Goal: Navigation & Orientation: Understand site structure

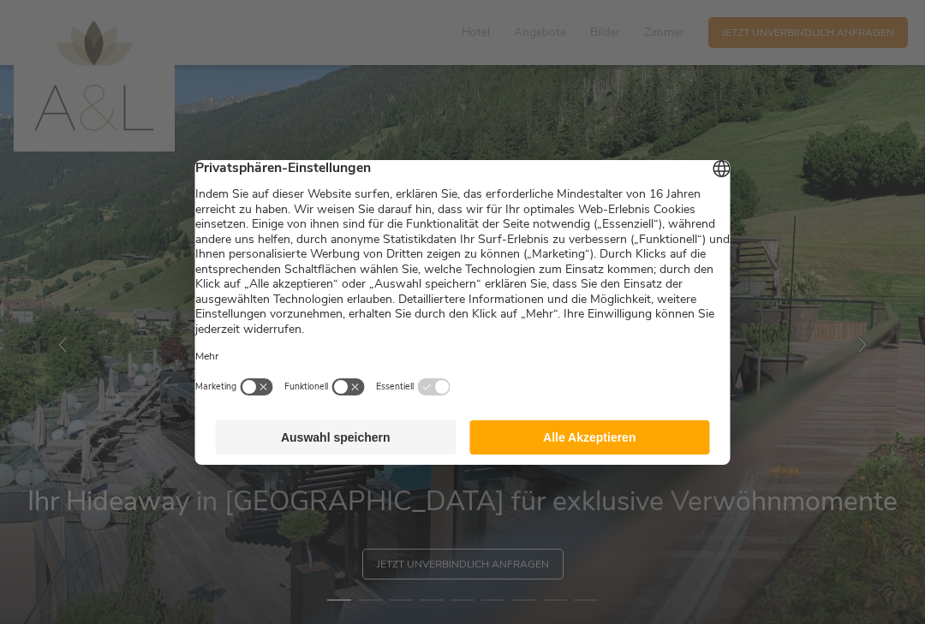
click at [545, 443] on button "Alle Akzeptieren" at bounding box center [589, 437] width 241 height 34
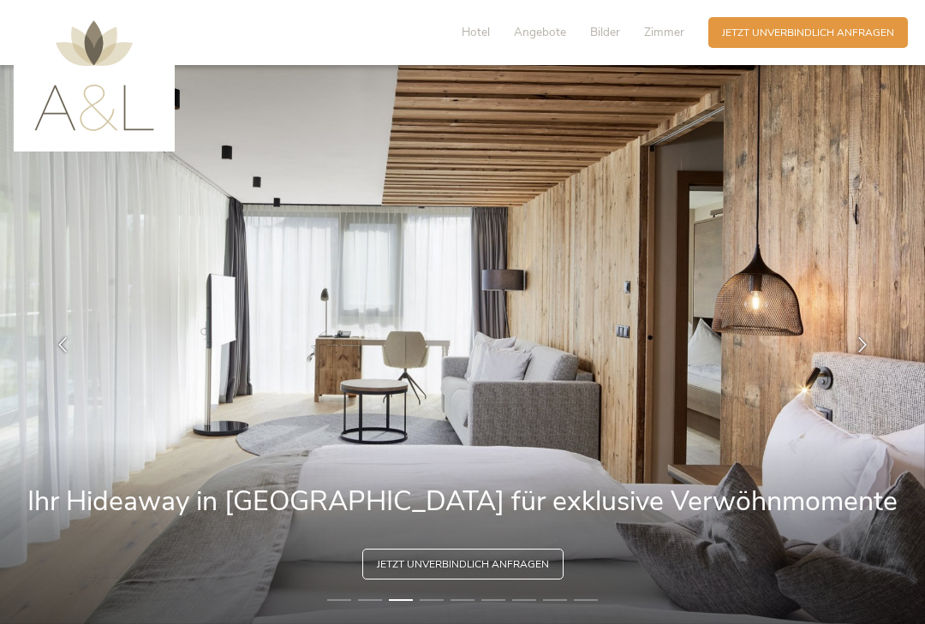
click at [473, 37] on span "Hotel" at bounding box center [475, 32] width 28 height 16
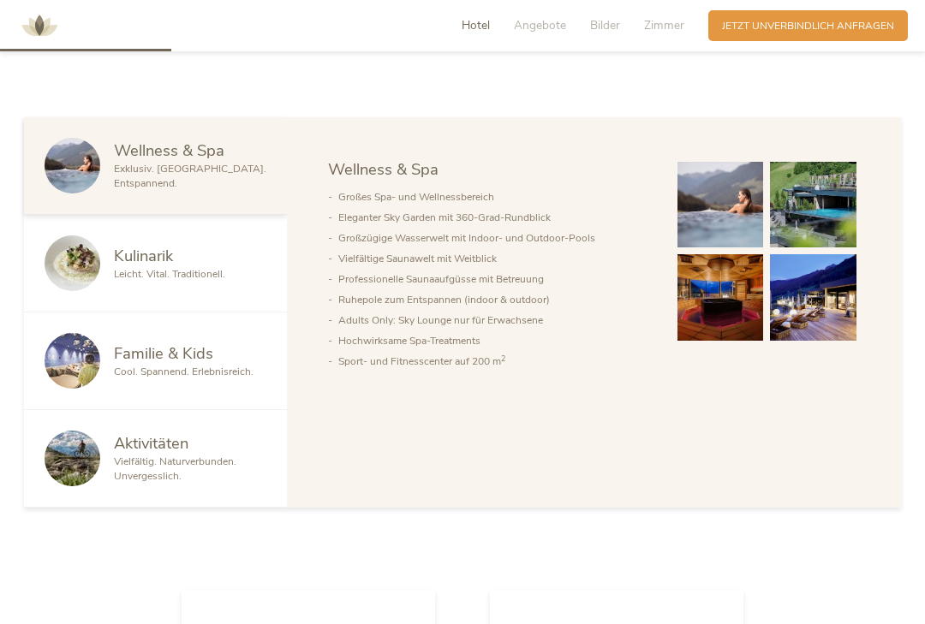
scroll to position [818, 0]
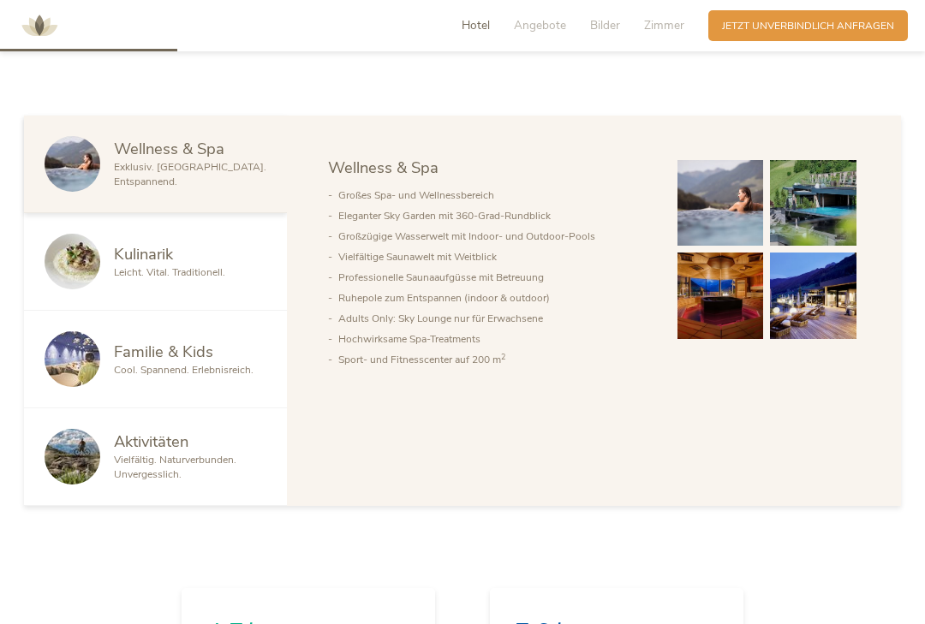
click at [187, 452] on span "Aktivitäten" at bounding box center [151, 441] width 74 height 21
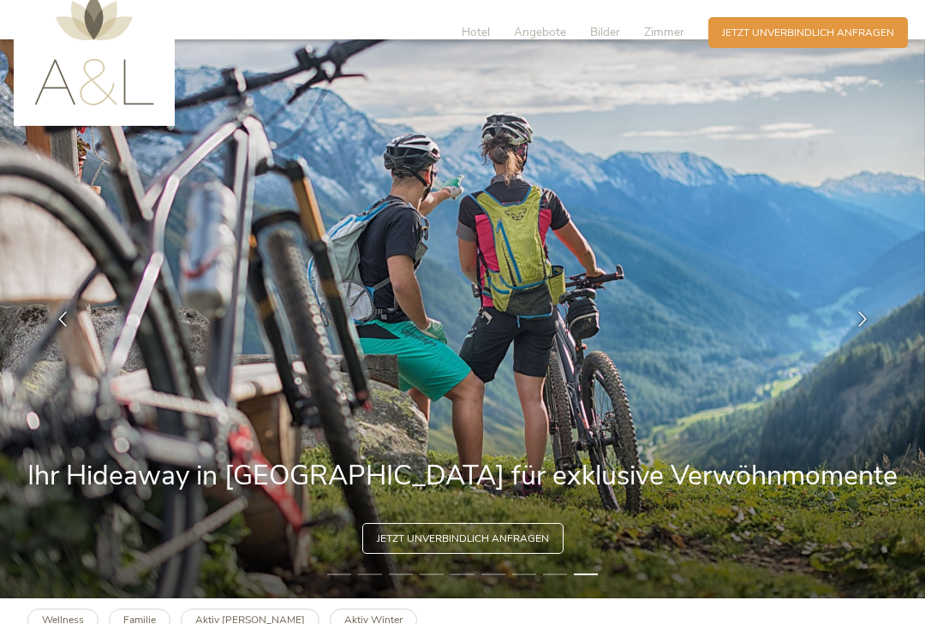
scroll to position [0, 0]
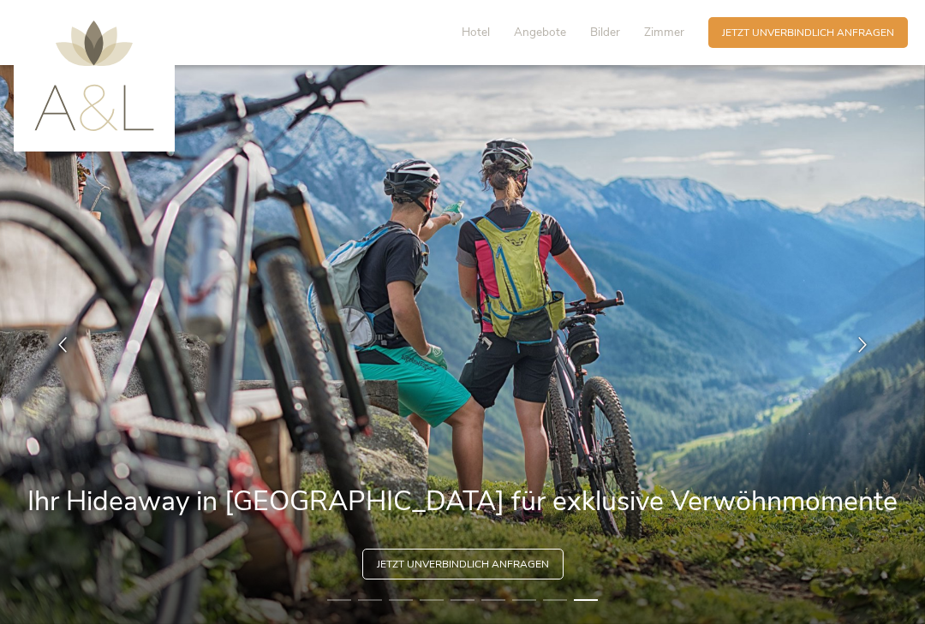
click at [663, 38] on span "Zimmer" at bounding box center [664, 32] width 40 height 16
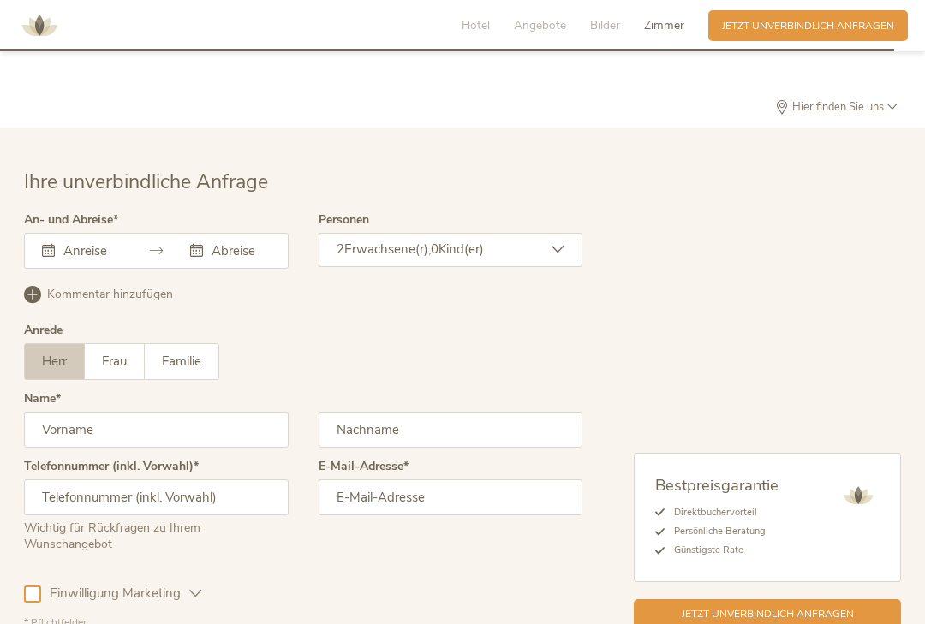
scroll to position [4263, 0]
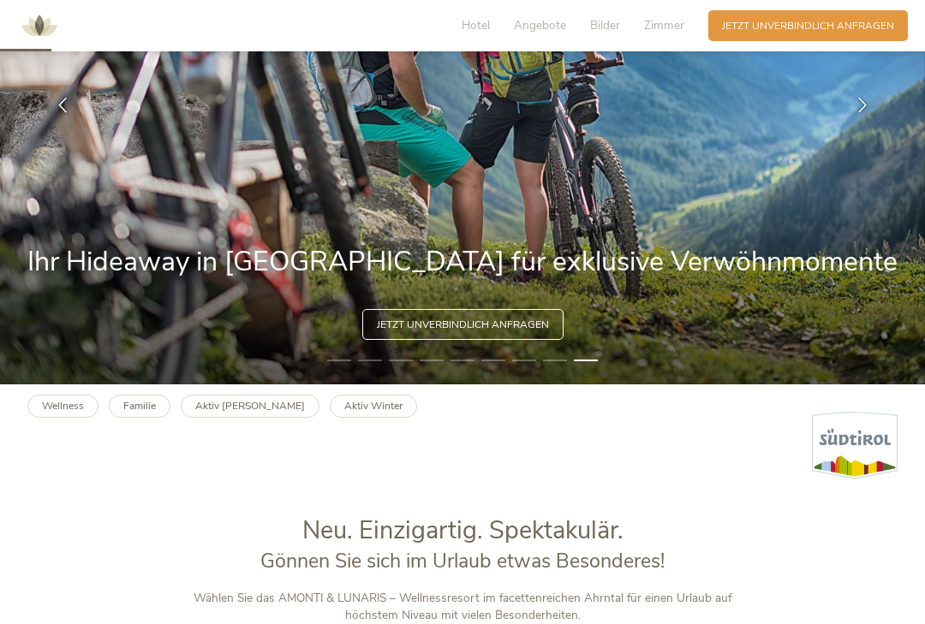
click at [482, 31] on span "Hotel" at bounding box center [475, 25] width 28 height 16
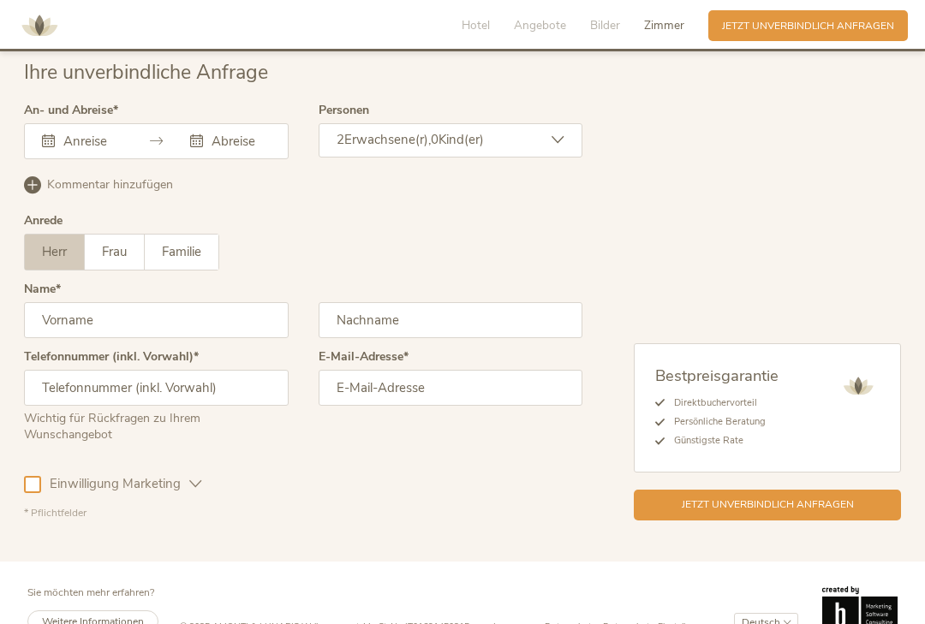
click at [525, 623] on span "Impressum" at bounding box center [515, 626] width 45 height 13
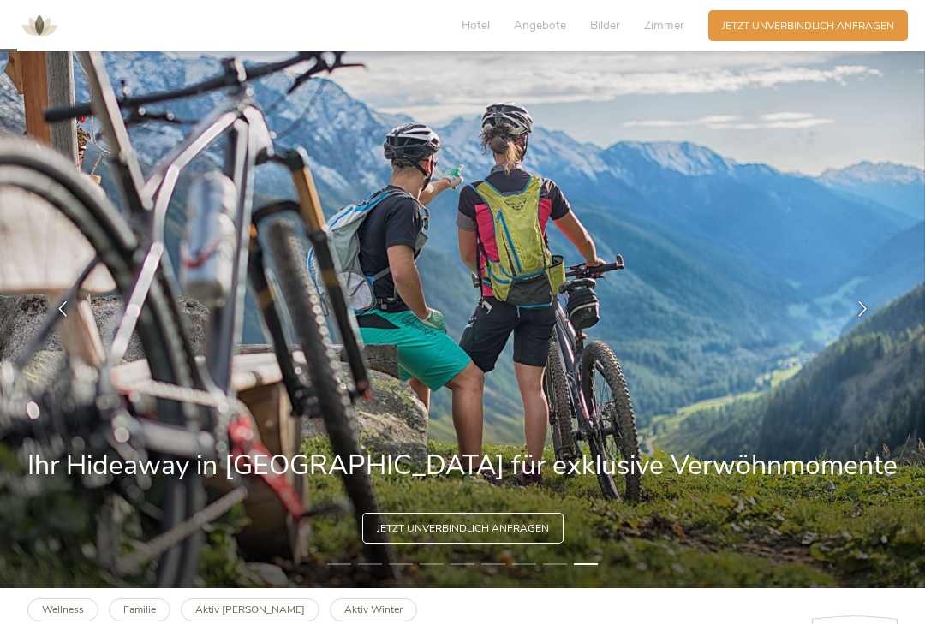
scroll to position [0, 0]
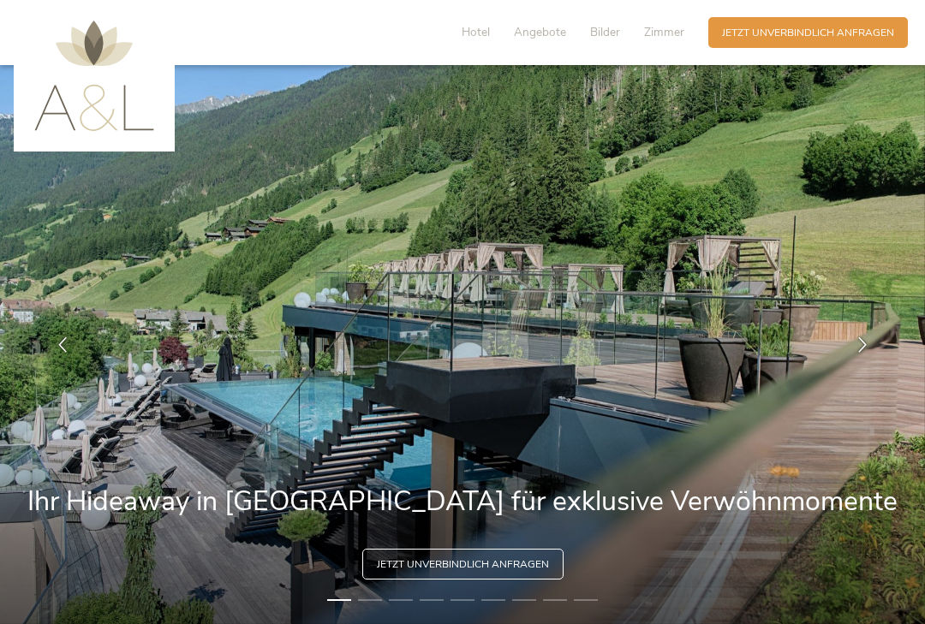
click at [478, 26] on span "Hotel" at bounding box center [475, 32] width 28 height 16
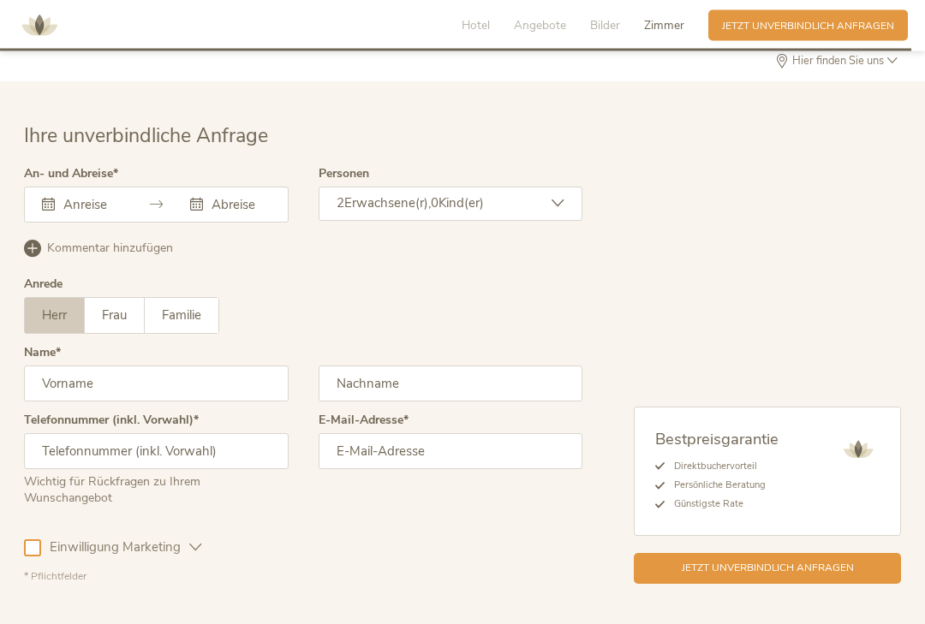
scroll to position [4263, 0]
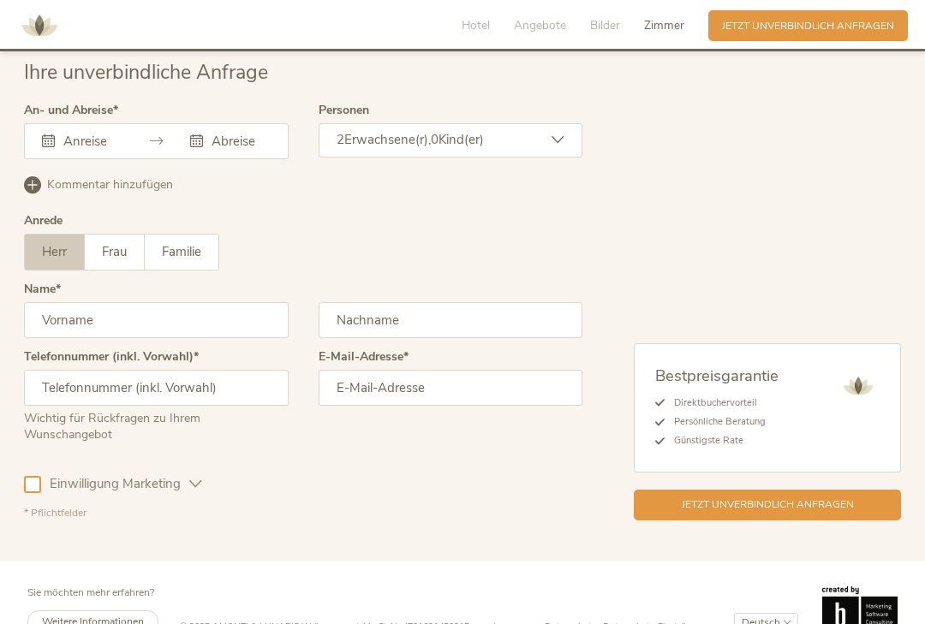
click at [497, 614] on div "© 2025 AMONTI & LUNARIS Wellnessresort - MwSt-Nr. IT01691450215 Impressum Daten…" at bounding box center [538, 609] width 717 height 47
click at [521, 620] on span "Impressum" at bounding box center [515, 626] width 45 height 13
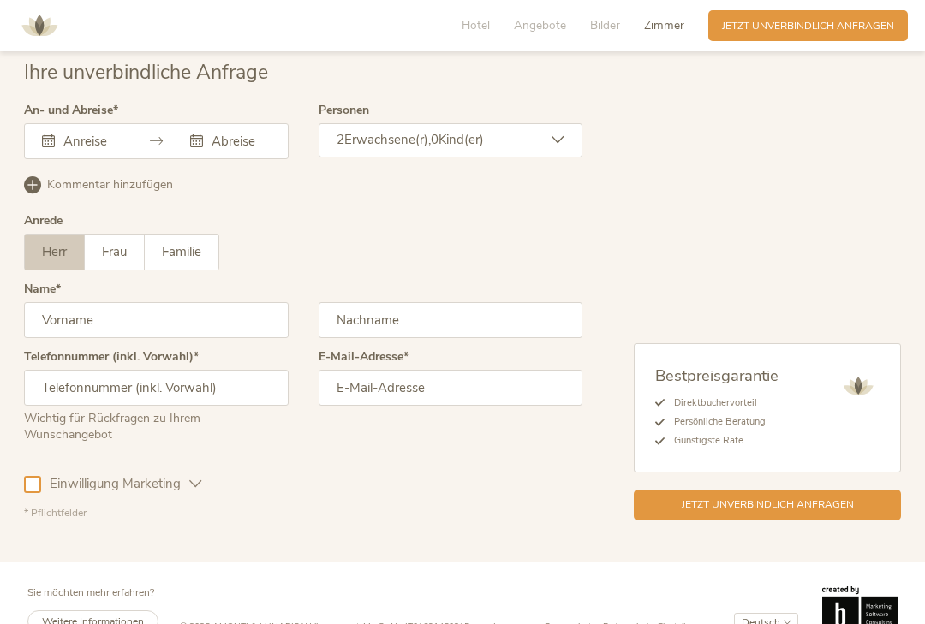
scroll to position [4293, 0]
